Goal: Task Accomplishment & Management: Complete application form

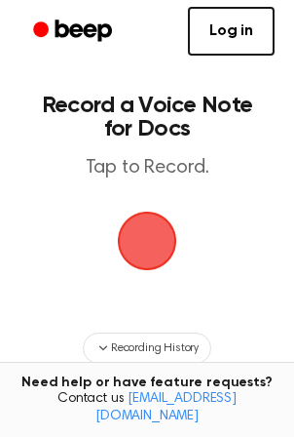
click at [147, 239] on span "button" at bounding box center [147, 241] width 88 height 88
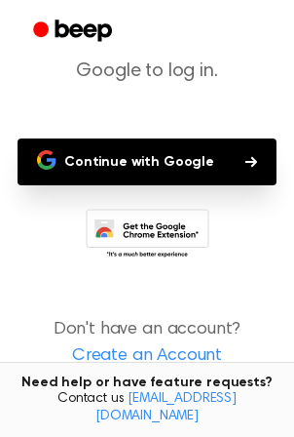
scroll to position [160, 0]
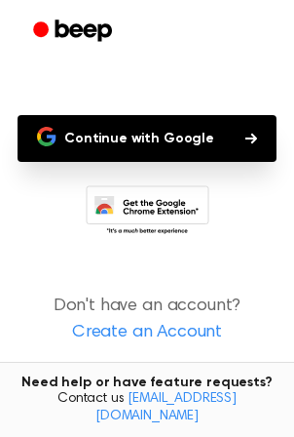
click at [181, 326] on link "Create an Account" at bounding box center [146, 333] width 255 height 26
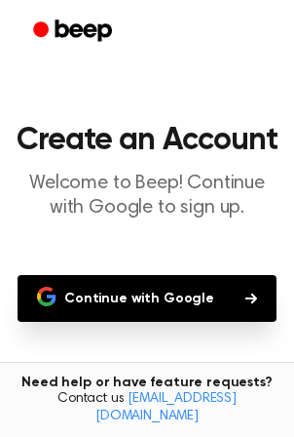
click at [208, 293] on button "Continue with Google" at bounding box center [147, 298] width 259 height 47
click at [175, 287] on button "Continue with Google" at bounding box center [147, 298] width 259 height 47
click at [199, 301] on button "Continue with Google" at bounding box center [147, 298] width 259 height 47
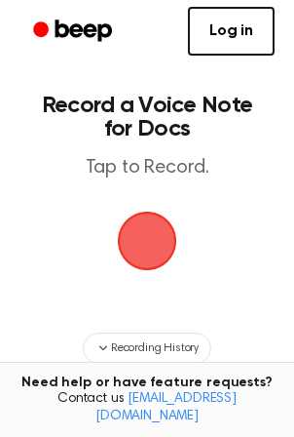
click at [149, 241] on span "button" at bounding box center [147, 240] width 55 height 55
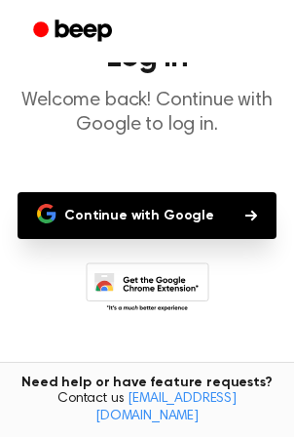
scroll to position [160, 0]
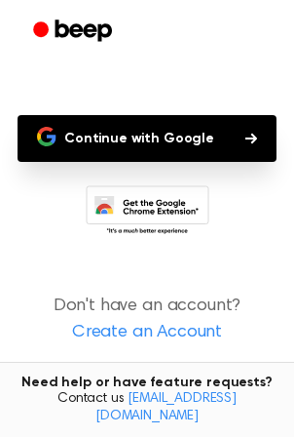
click at [177, 324] on link "Create an Account" at bounding box center [146, 333] width 255 height 26
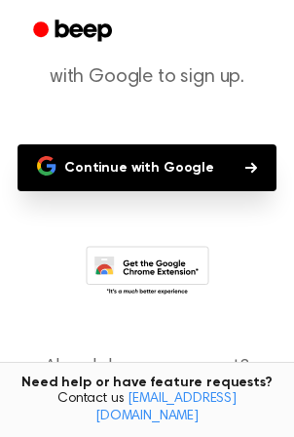
scroll to position [191, 0]
